Goal: Go to known website: Access a specific website the user already knows

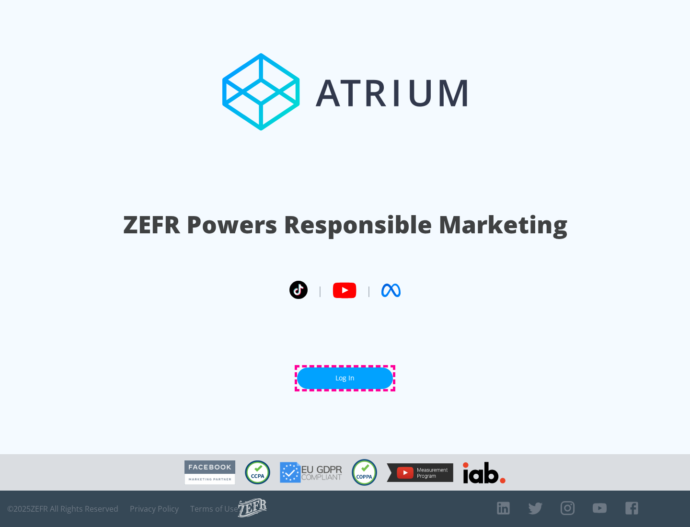
click at [345, 378] on link "Log In" at bounding box center [345, 378] width 96 height 22
